Goal: Transaction & Acquisition: Download file/media

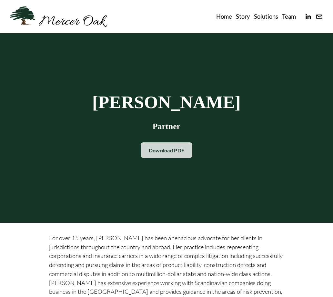
click at [174, 152] on link "Download PDF" at bounding box center [166, 149] width 51 height 15
click at [86, 24] on link at bounding box center [58, 16] width 97 height 20
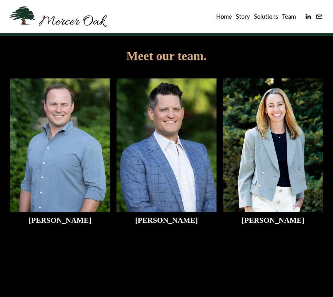
scroll to position [1226, 0]
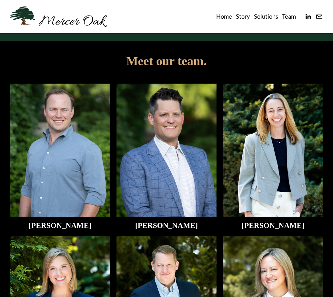
click at [73, 185] on img at bounding box center [60, 151] width 100 height 134
click at [66, 173] on img at bounding box center [60, 151] width 100 height 134
click at [55, 229] on h2 "T.J. Dammrich" at bounding box center [60, 225] width 100 height 8
click at [56, 229] on h2 "[PERSON_NAME]" at bounding box center [60, 225] width 100 height 8
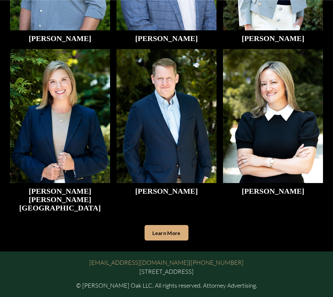
scroll to position [1444, 0]
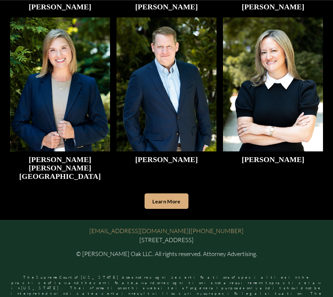
click at [155, 193] on link "Learn More" at bounding box center [167, 200] width 44 height 15
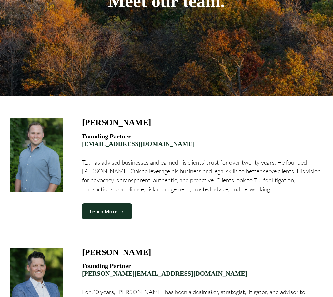
scroll to position [129, 0]
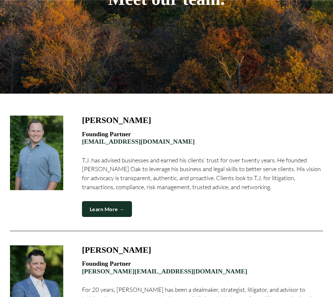
click at [112, 212] on link "Learn More →" at bounding box center [107, 209] width 50 height 16
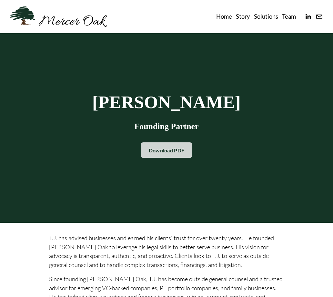
click at [165, 152] on link "Download PDF" at bounding box center [166, 149] width 51 height 15
